Goal: Find specific page/section: Find specific page/section

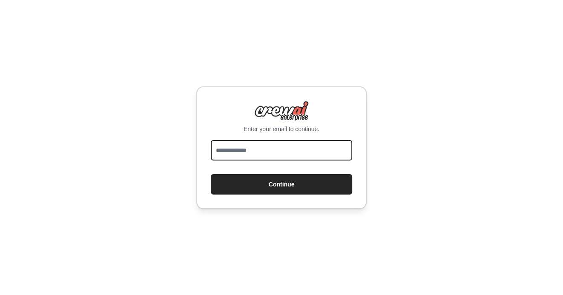
click at [241, 155] on input "email" at bounding box center [281, 150] width 141 height 20
type input "**********"
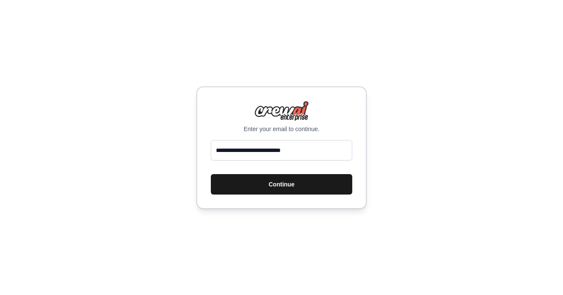
click at [281, 185] on button "Continue" at bounding box center [281, 184] width 141 height 20
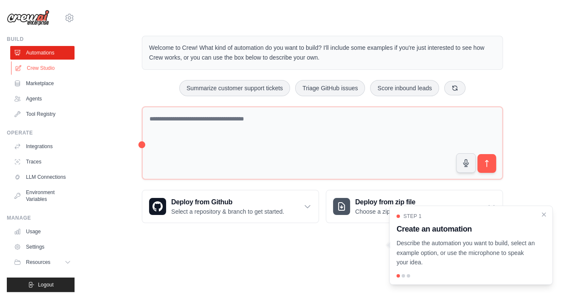
click at [48, 69] on link "Crew Studio" at bounding box center [43, 68] width 64 height 14
